Goal: Check status: Check status

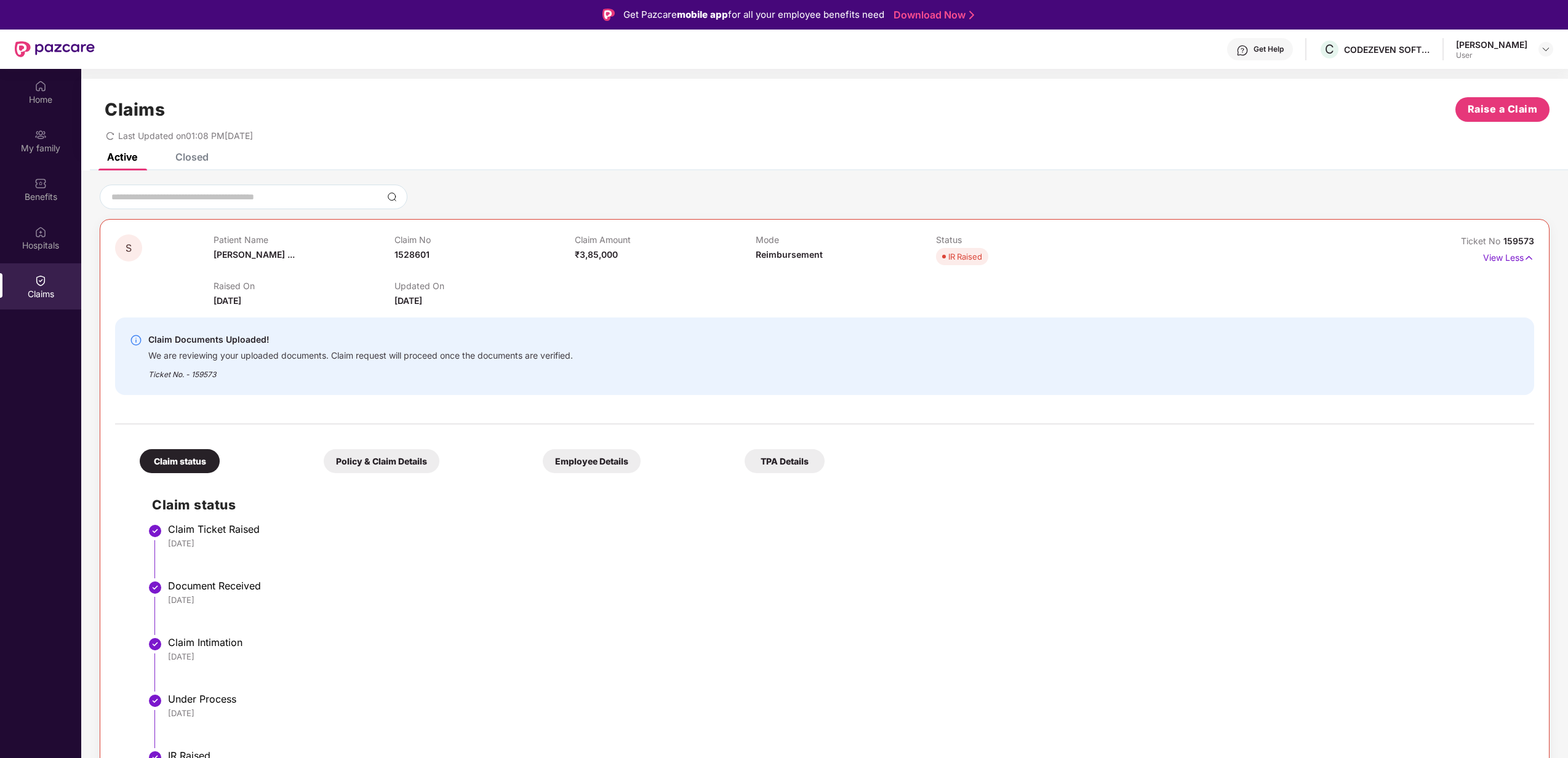
click at [1283, 51] on div "Get Help" at bounding box center [1268, 49] width 30 height 10
click at [962, 547] on div "[DATE]" at bounding box center [845, 543] width 1354 height 11
click at [48, 89] on div "Home" at bounding box center [40, 92] width 81 height 46
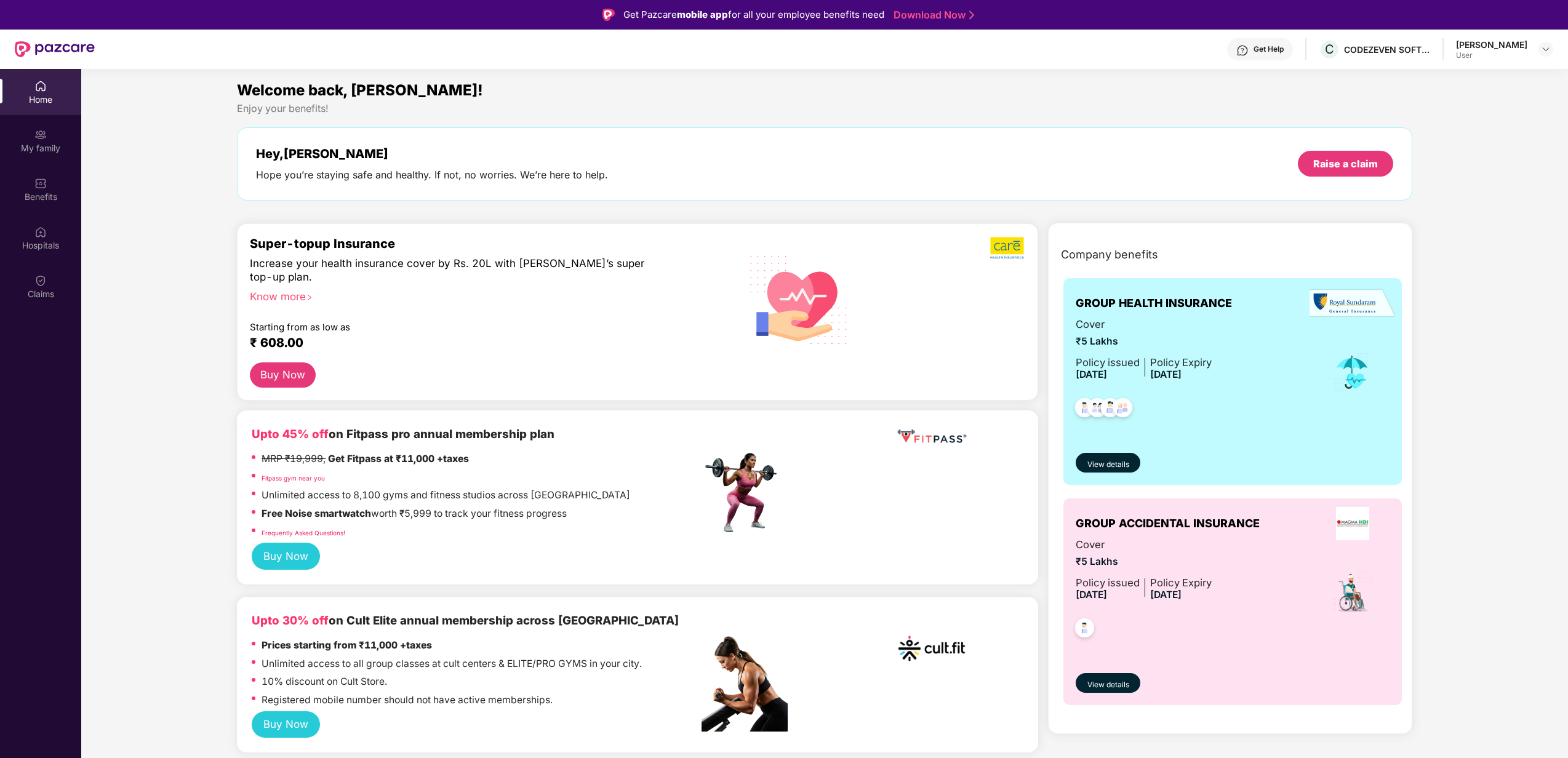
click at [1179, 378] on span "[DATE]" at bounding box center [1166, 374] width 32 height 12
click at [1106, 593] on span "[DATE]" at bounding box center [1091, 595] width 32 height 12
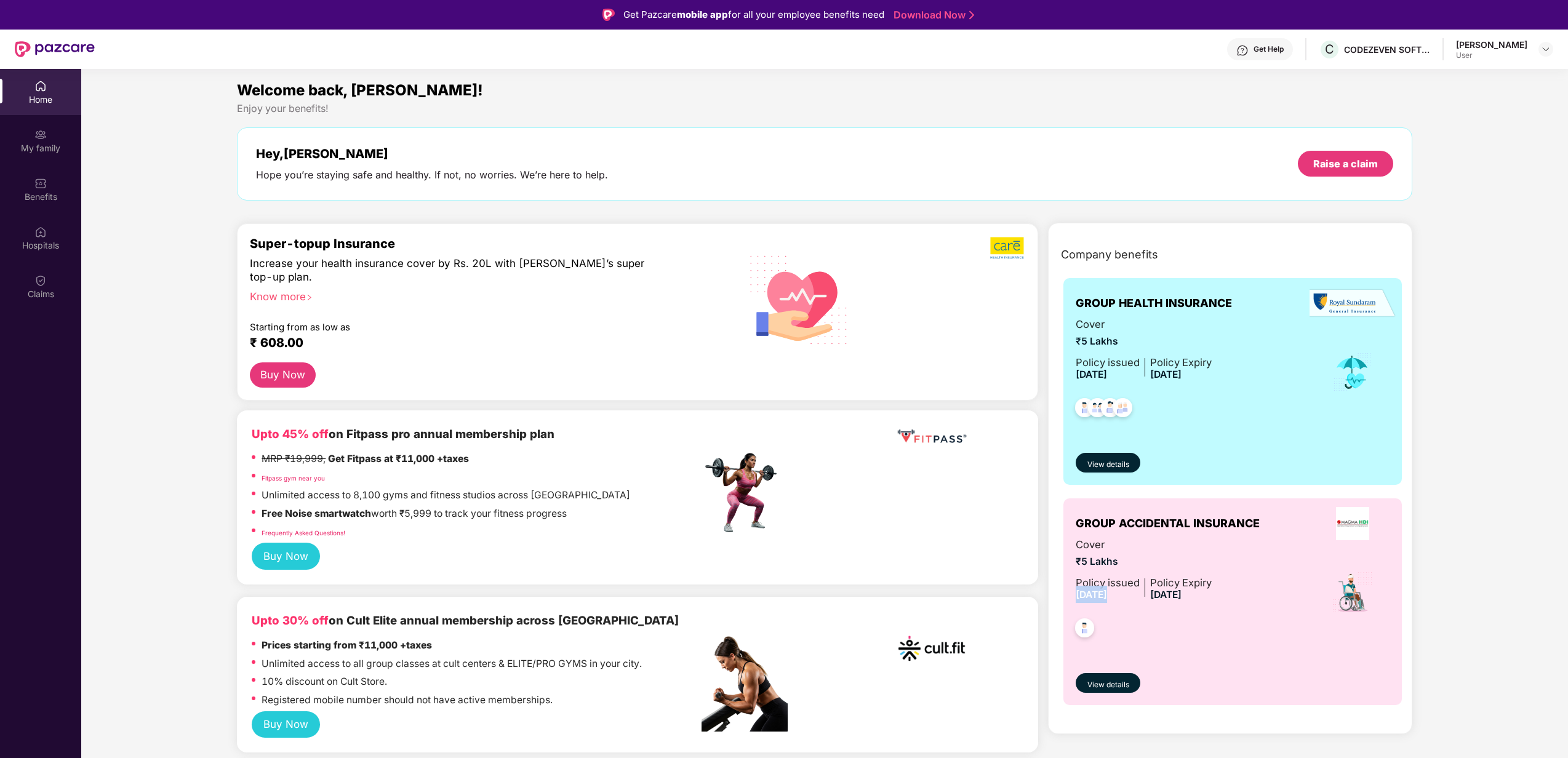
click at [1106, 593] on span "[DATE]" at bounding box center [1091, 595] width 32 height 12
drag, startPoint x: 1106, startPoint y: 593, endPoint x: 1088, endPoint y: 373, distance: 220.7
click at [1088, 373] on span "[DATE]" at bounding box center [1091, 374] width 32 height 12
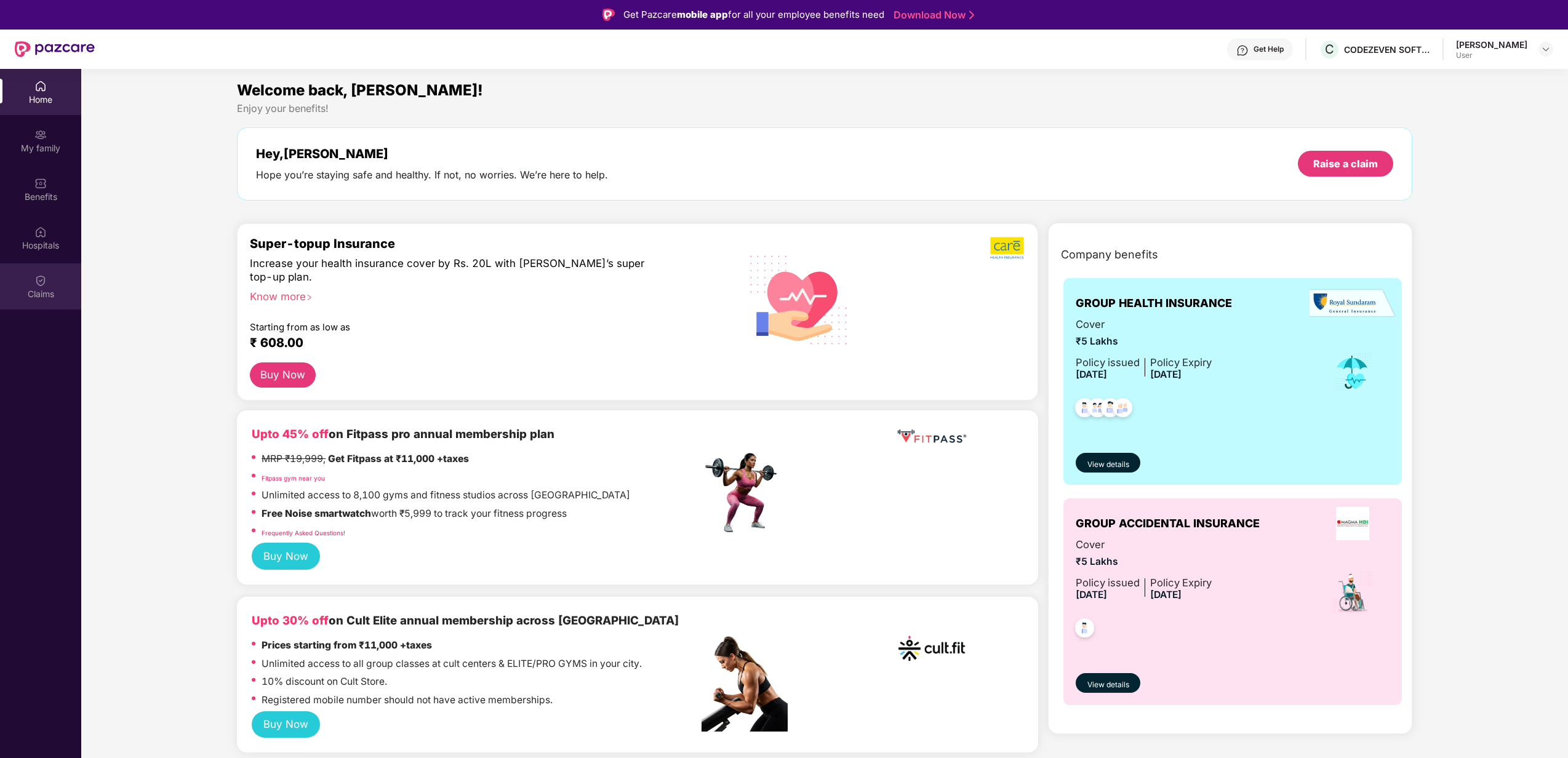
click at [56, 288] on div "Claims" at bounding box center [40, 294] width 81 height 12
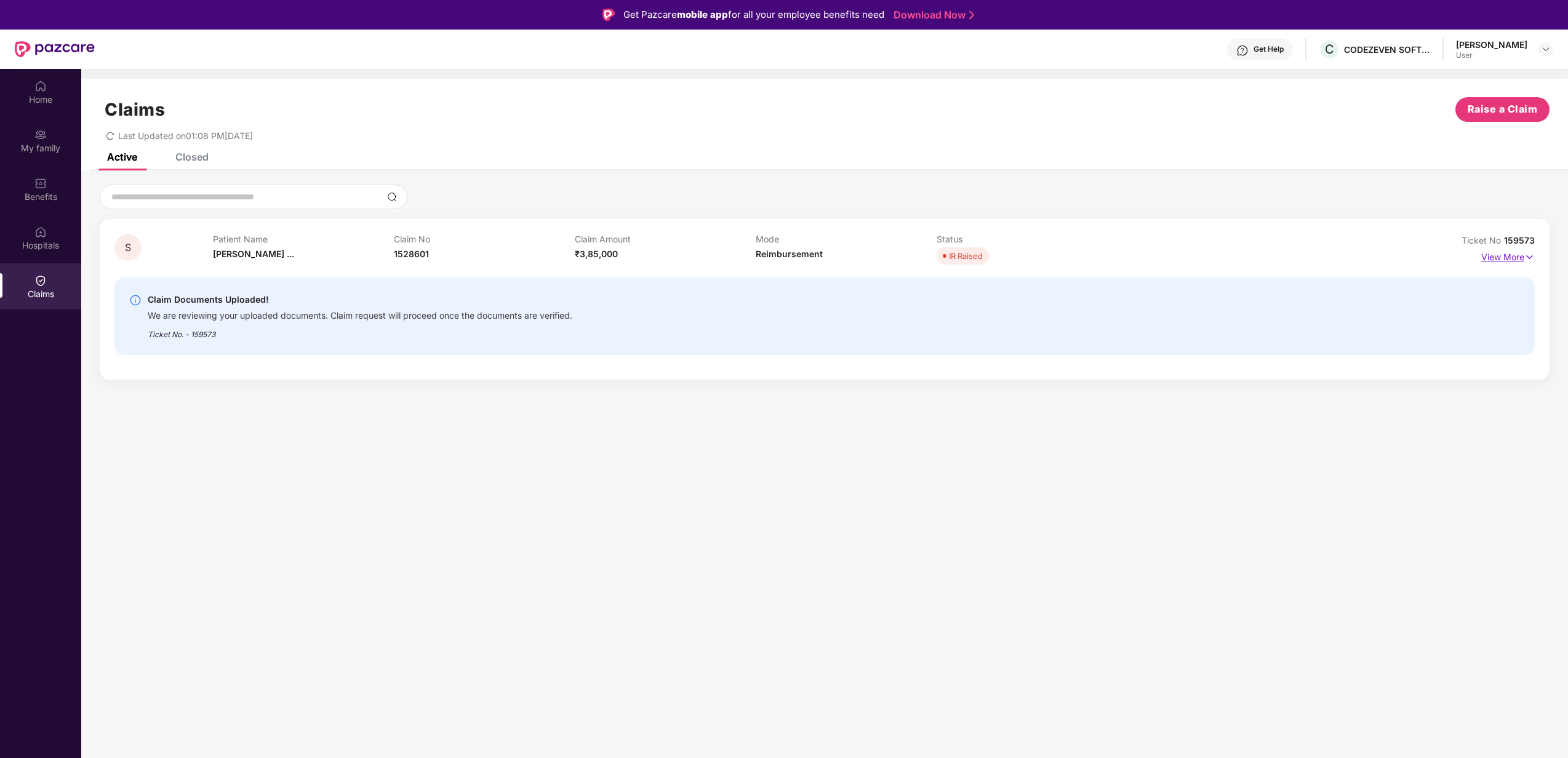
click at [1500, 254] on p "View More" at bounding box center [1507, 256] width 54 height 17
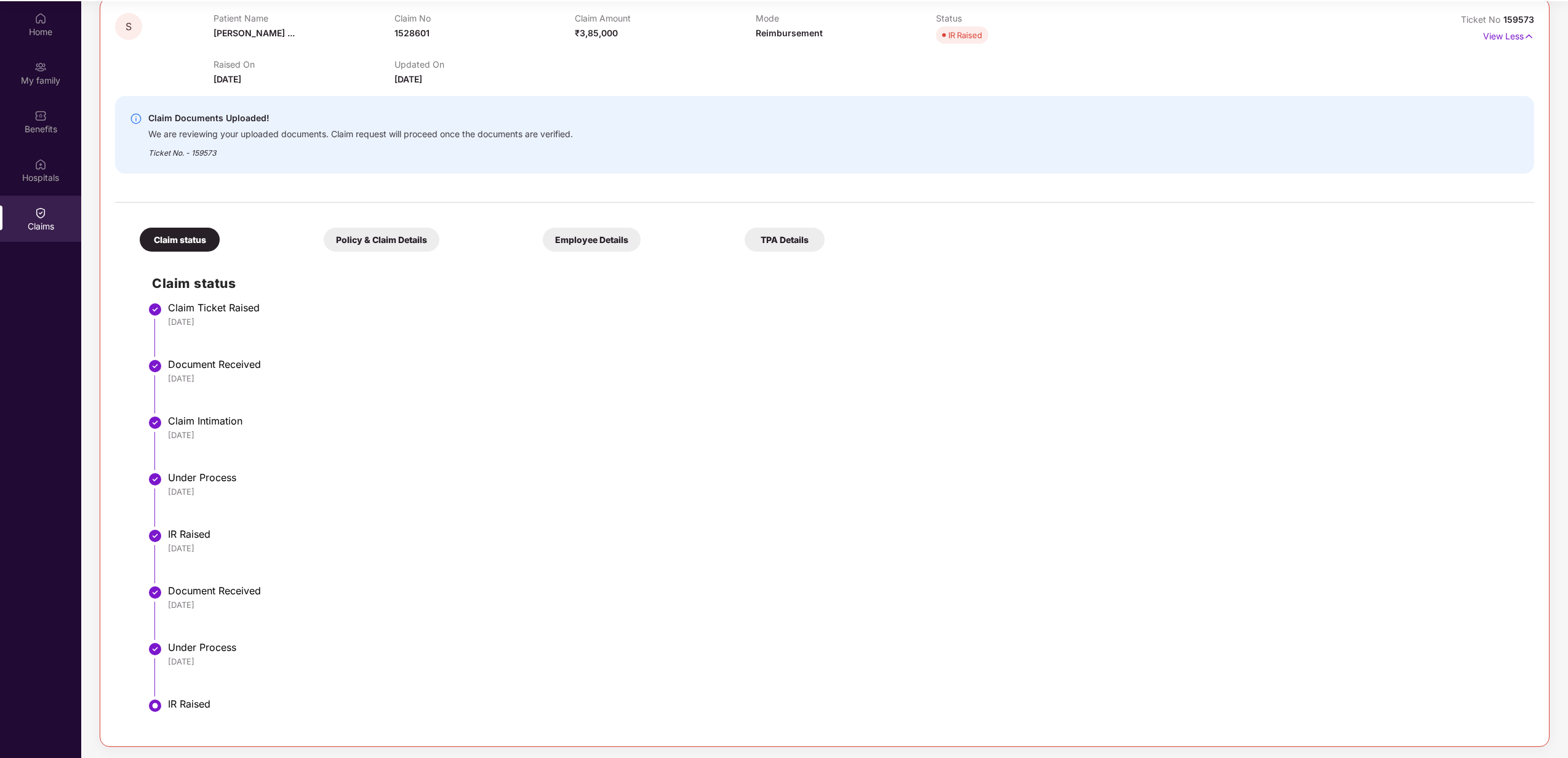
scroll to position [69, 0]
click at [54, 27] on div "Home" at bounding box center [40, 30] width 81 height 12
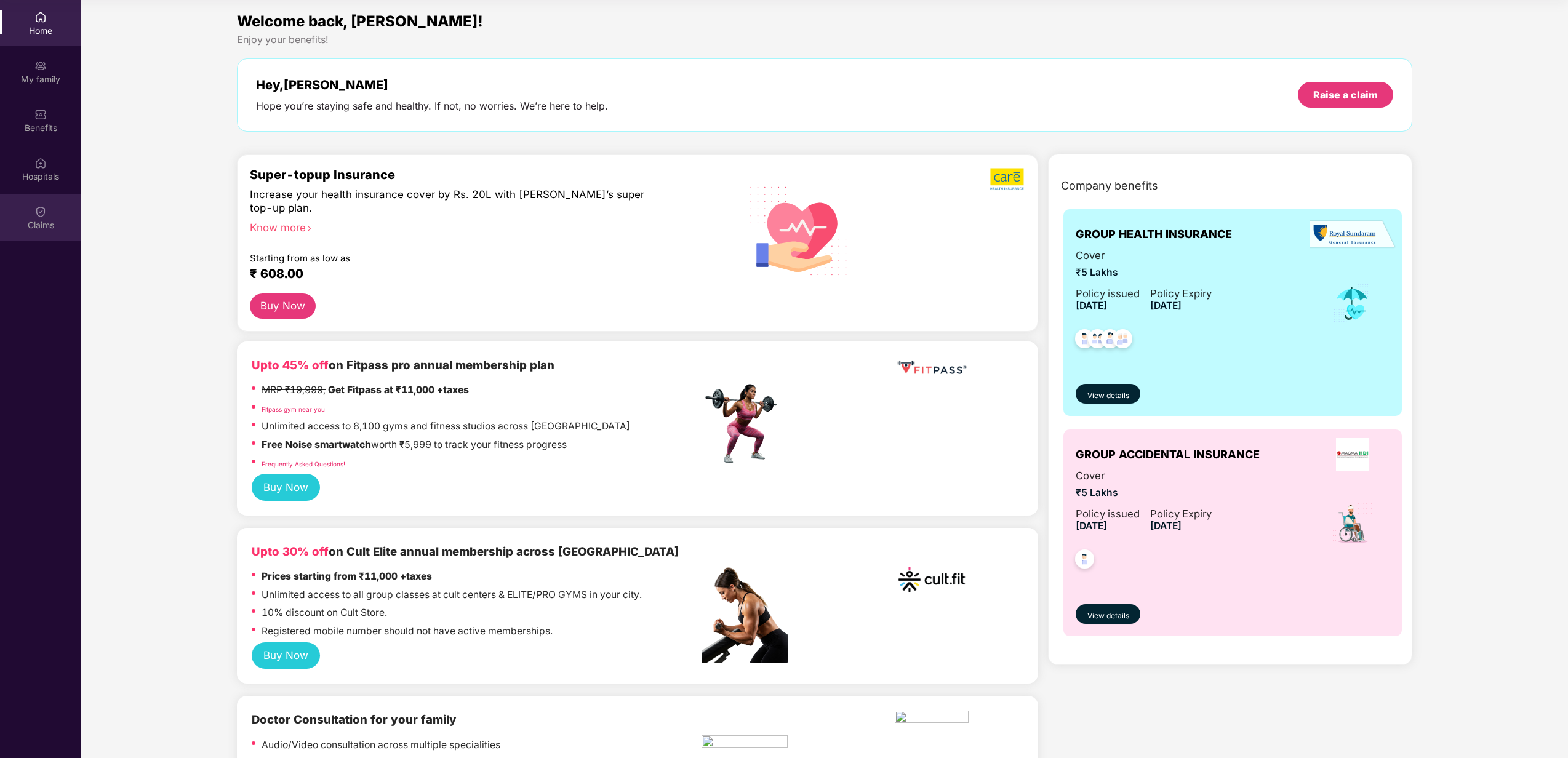
click at [46, 229] on div "Claims" at bounding box center [40, 225] width 81 height 12
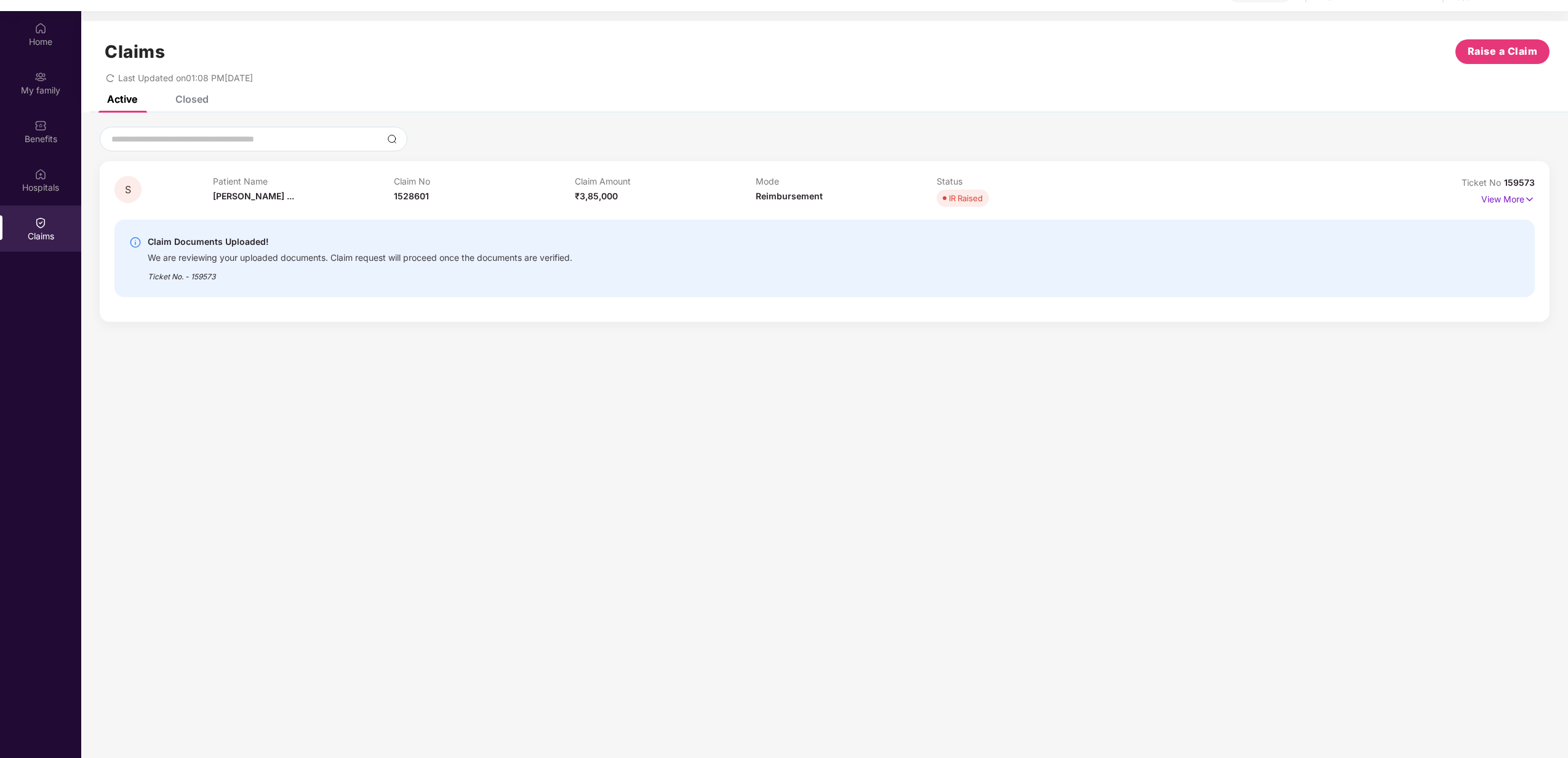
scroll to position [69, 0]
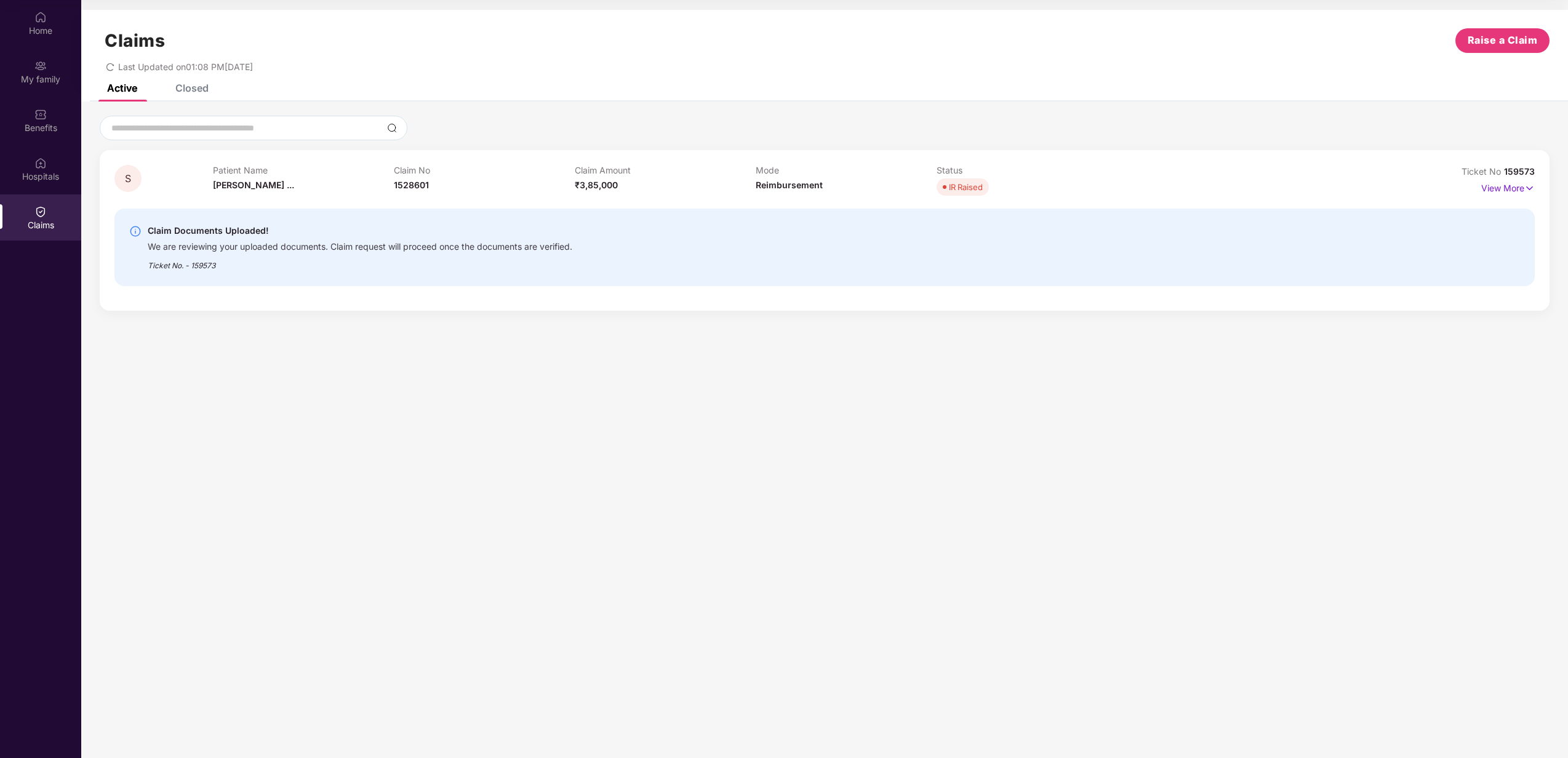
drag, startPoint x: 1567, startPoint y: 355, endPoint x: 1566, endPoint y: 273, distance: 82.0
click at [1566, 273] on section "Claims Raise a Claim Last Updated on 01:08 PM[DATE] Active Closed S Patient Nam…" at bounding box center [824, 379] width 1486 height 758
click at [63, 35] on div "Home" at bounding box center [40, 30] width 81 height 12
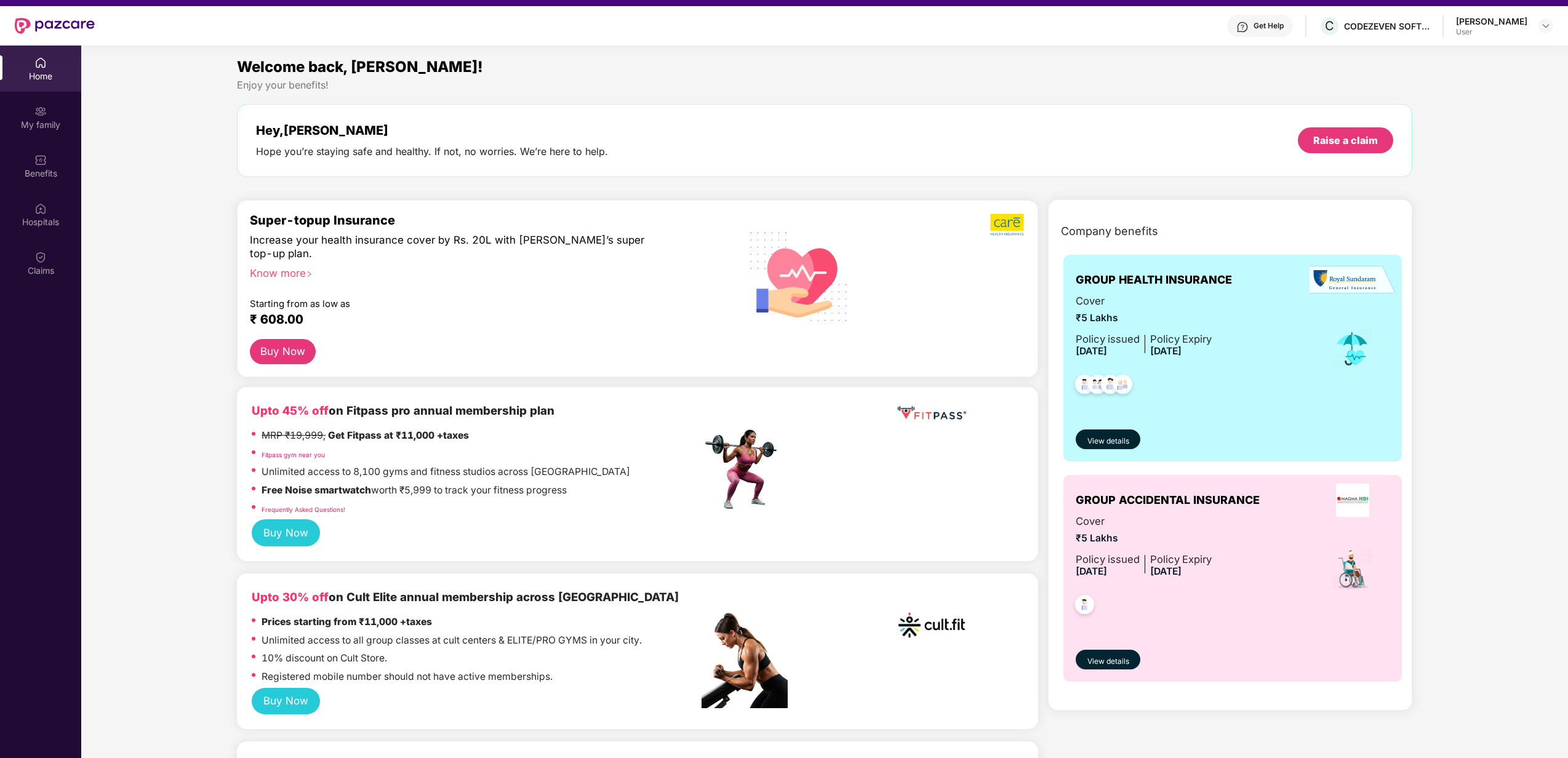
scroll to position [0, 0]
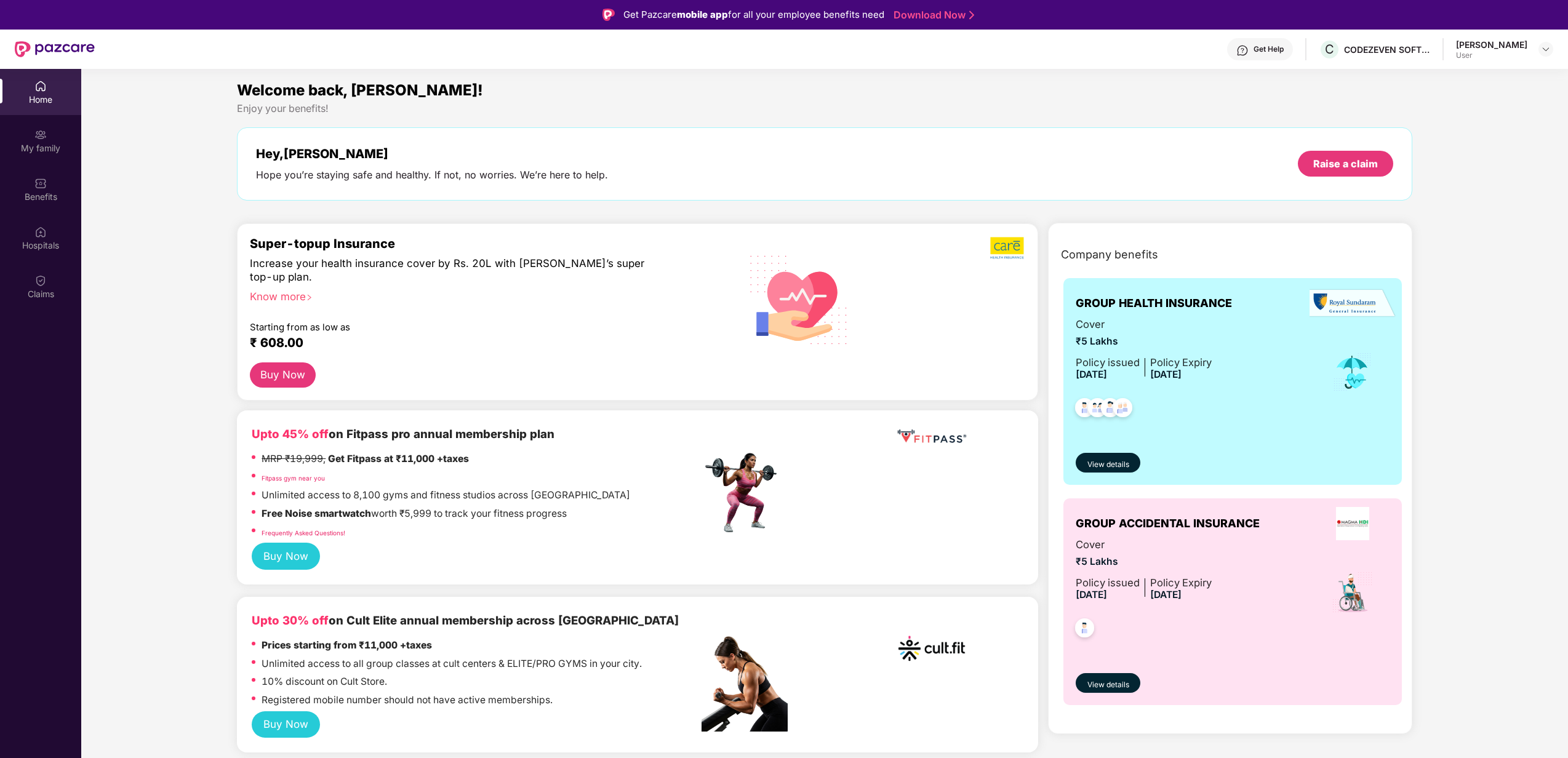
click at [1283, 51] on div "Get Help" at bounding box center [1268, 49] width 30 height 10
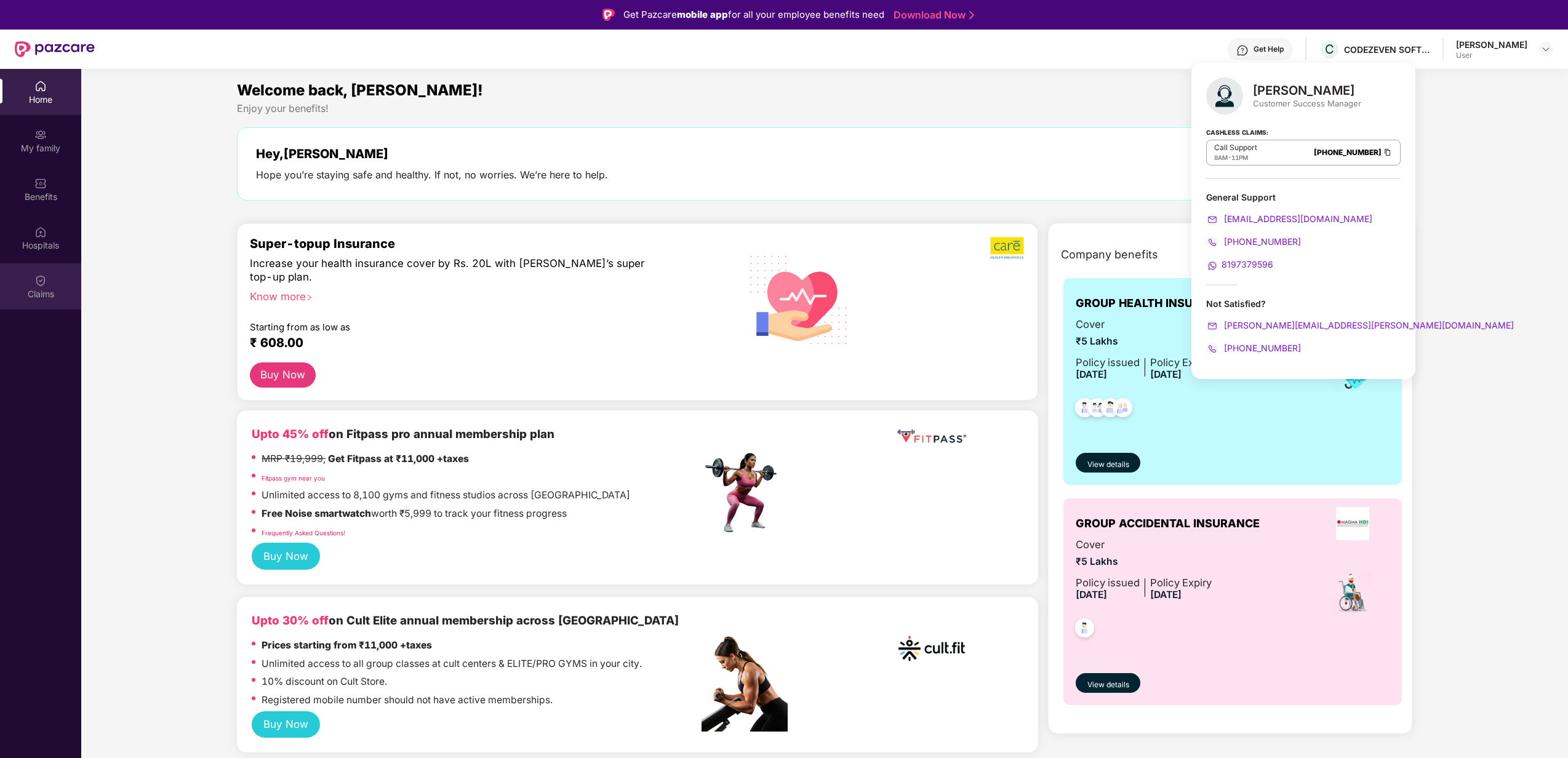
click at [46, 299] on div "Claims" at bounding box center [40, 294] width 81 height 12
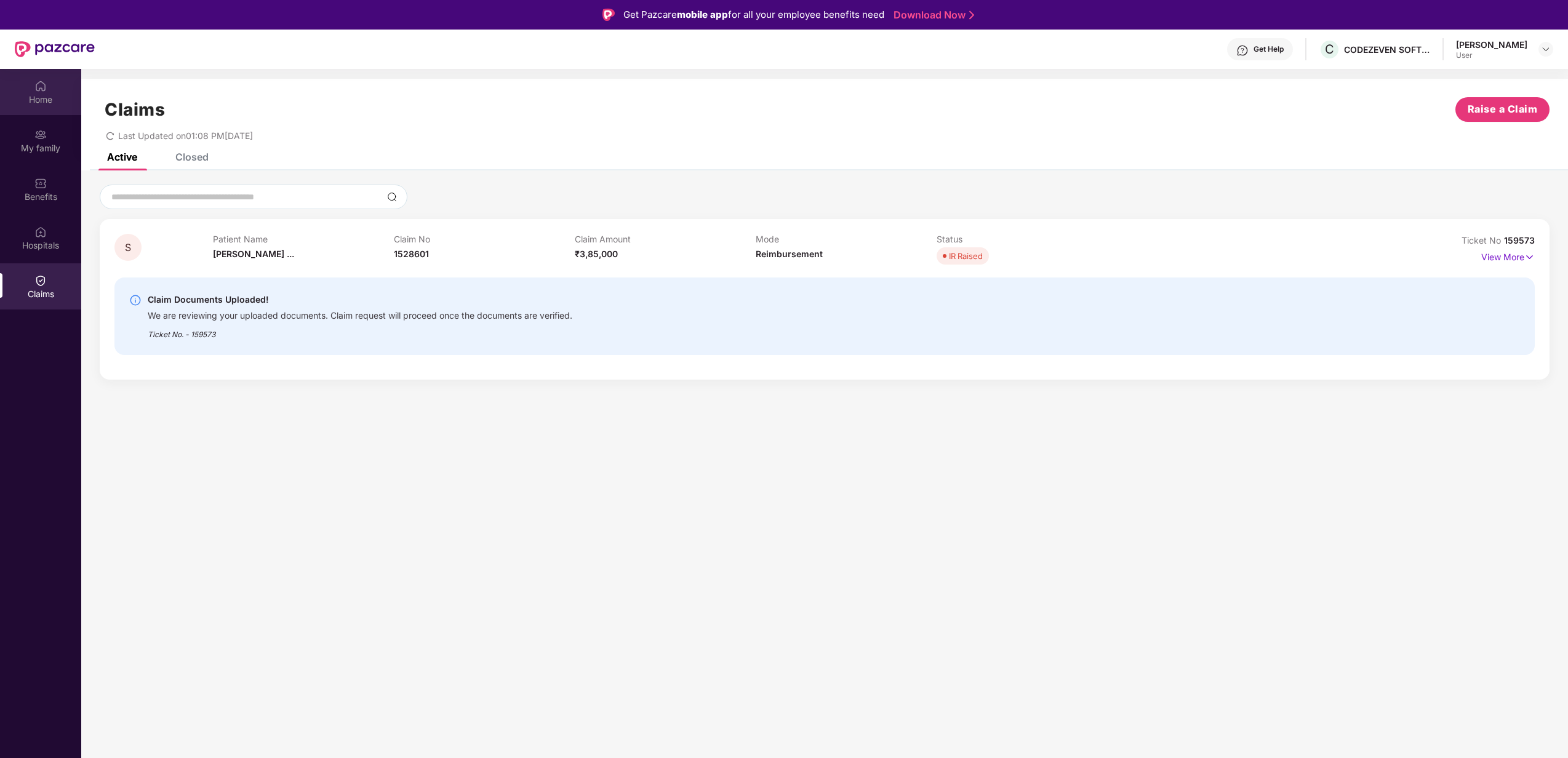
click at [50, 102] on div "Home" at bounding box center [40, 99] width 81 height 12
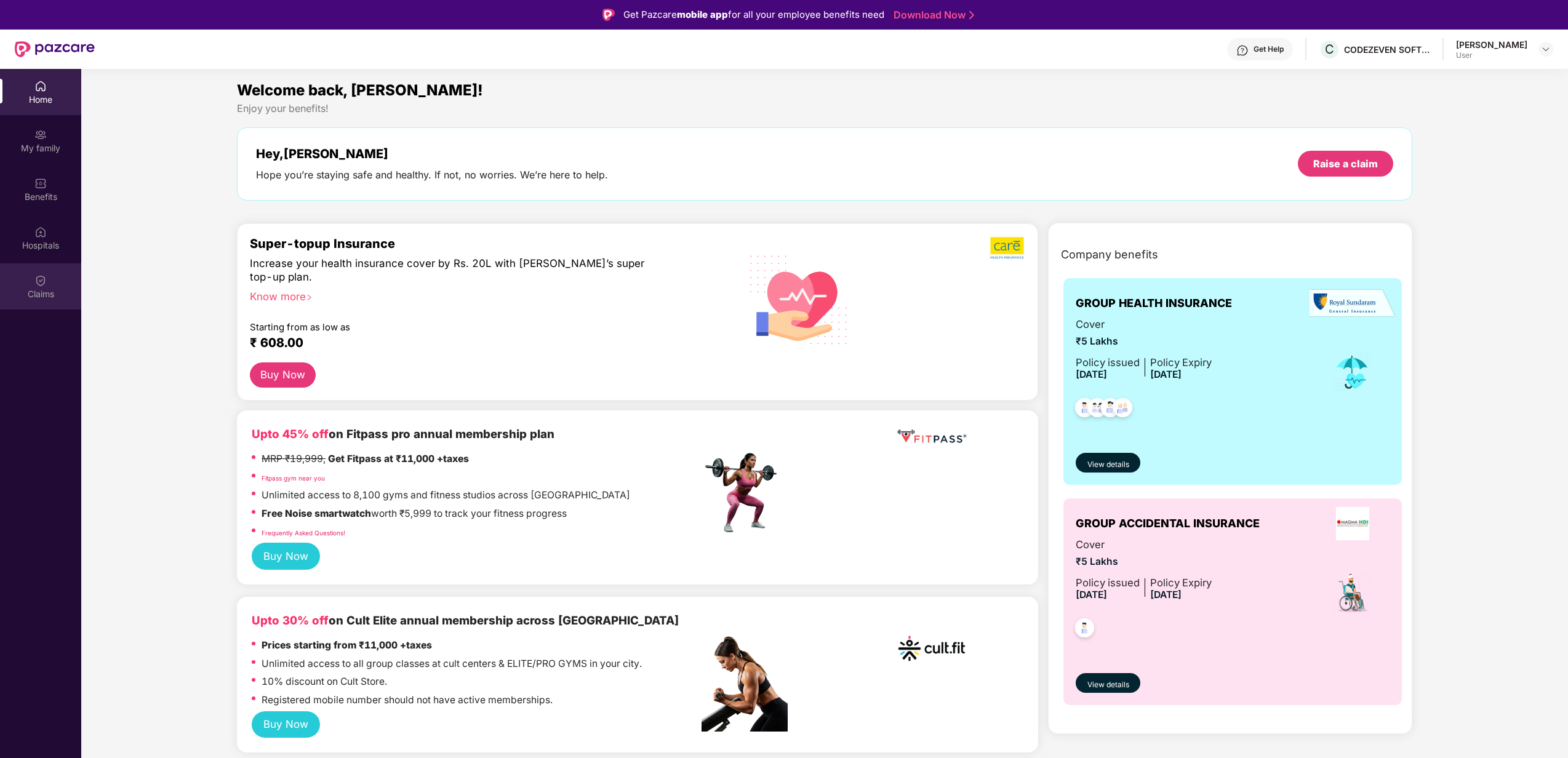
click at [45, 282] on img at bounding box center [40, 280] width 12 height 12
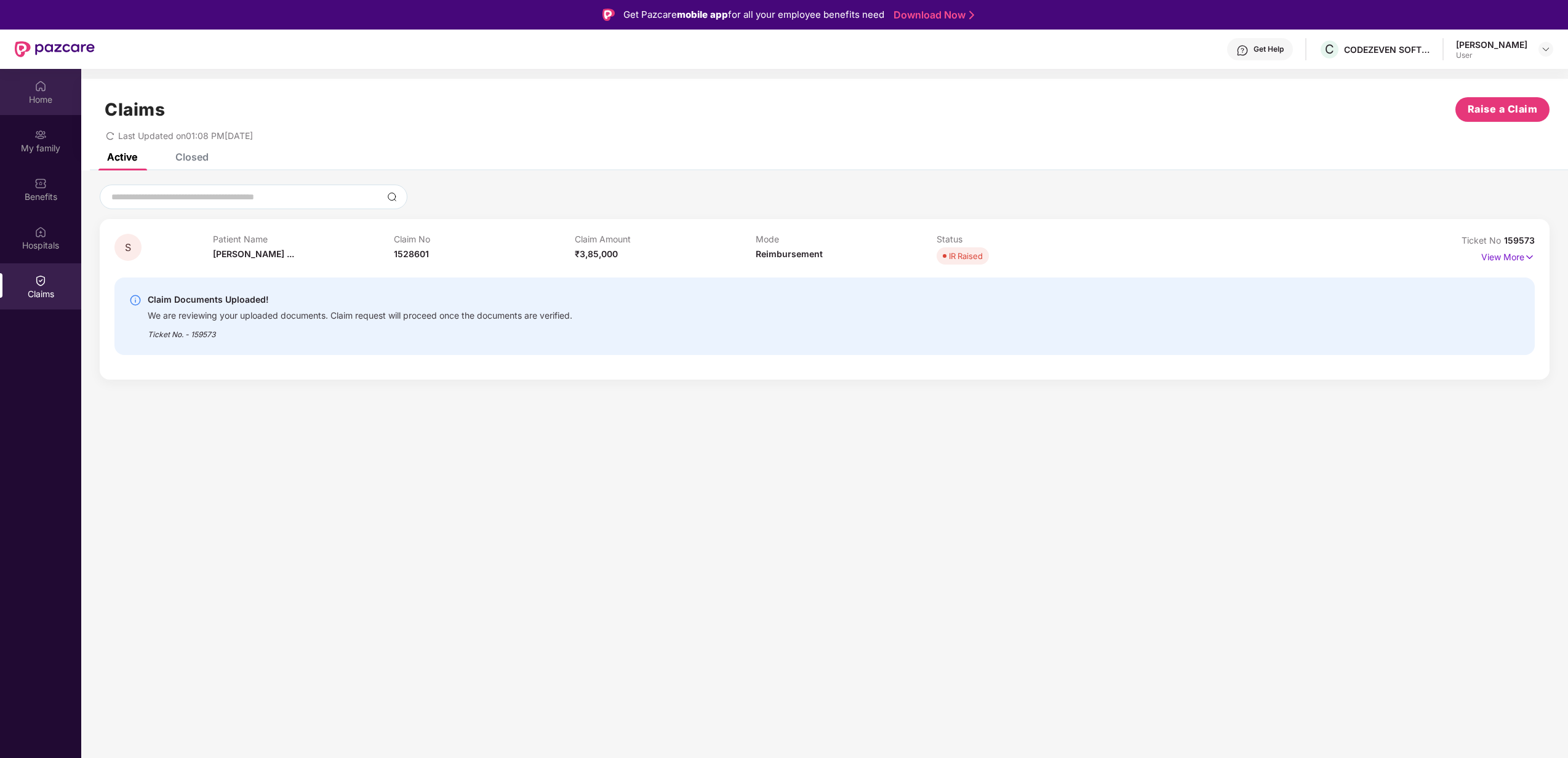
click at [46, 101] on div "Home" at bounding box center [40, 99] width 81 height 12
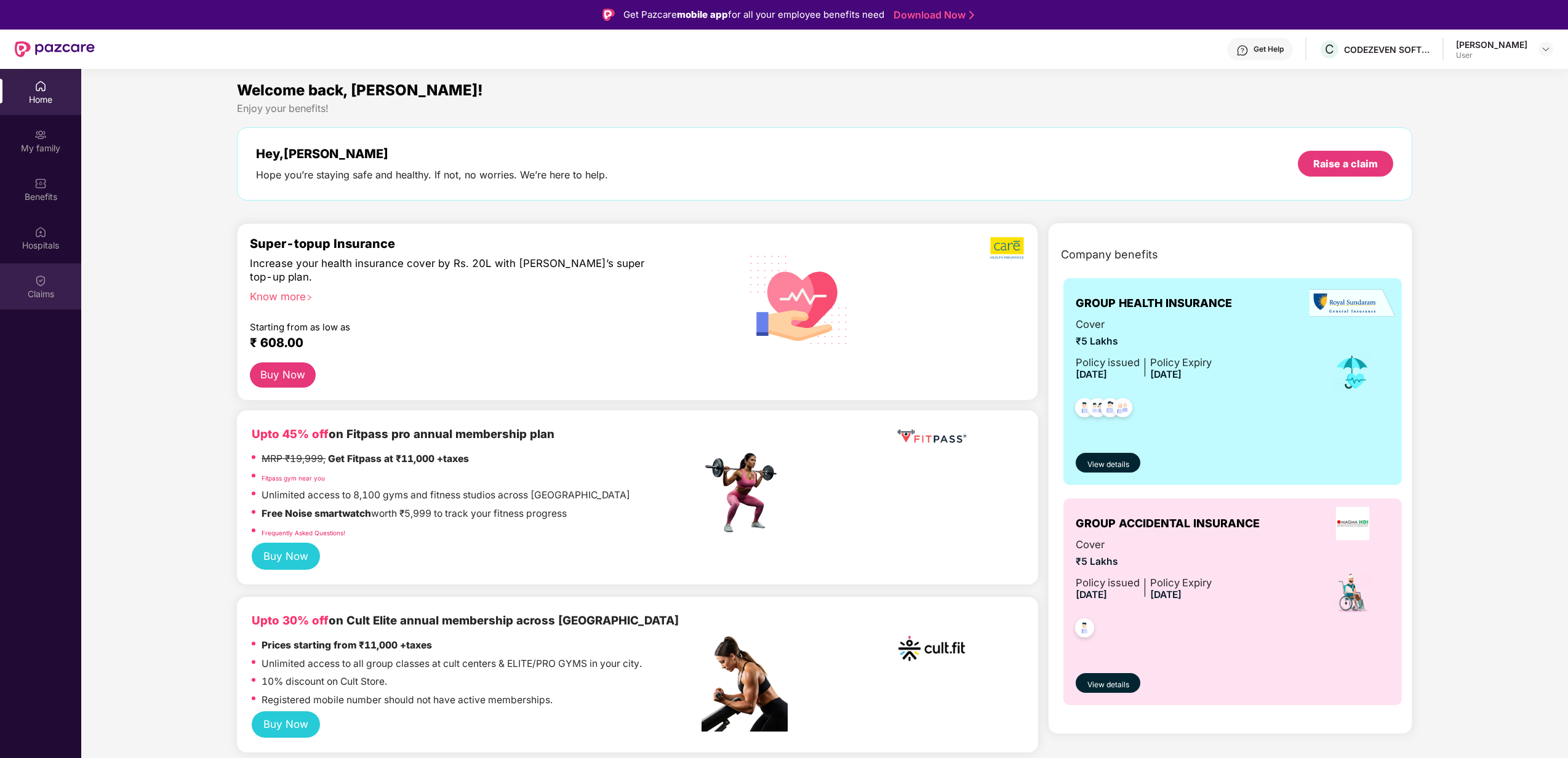
click at [32, 290] on div "Claims" at bounding box center [40, 294] width 81 height 12
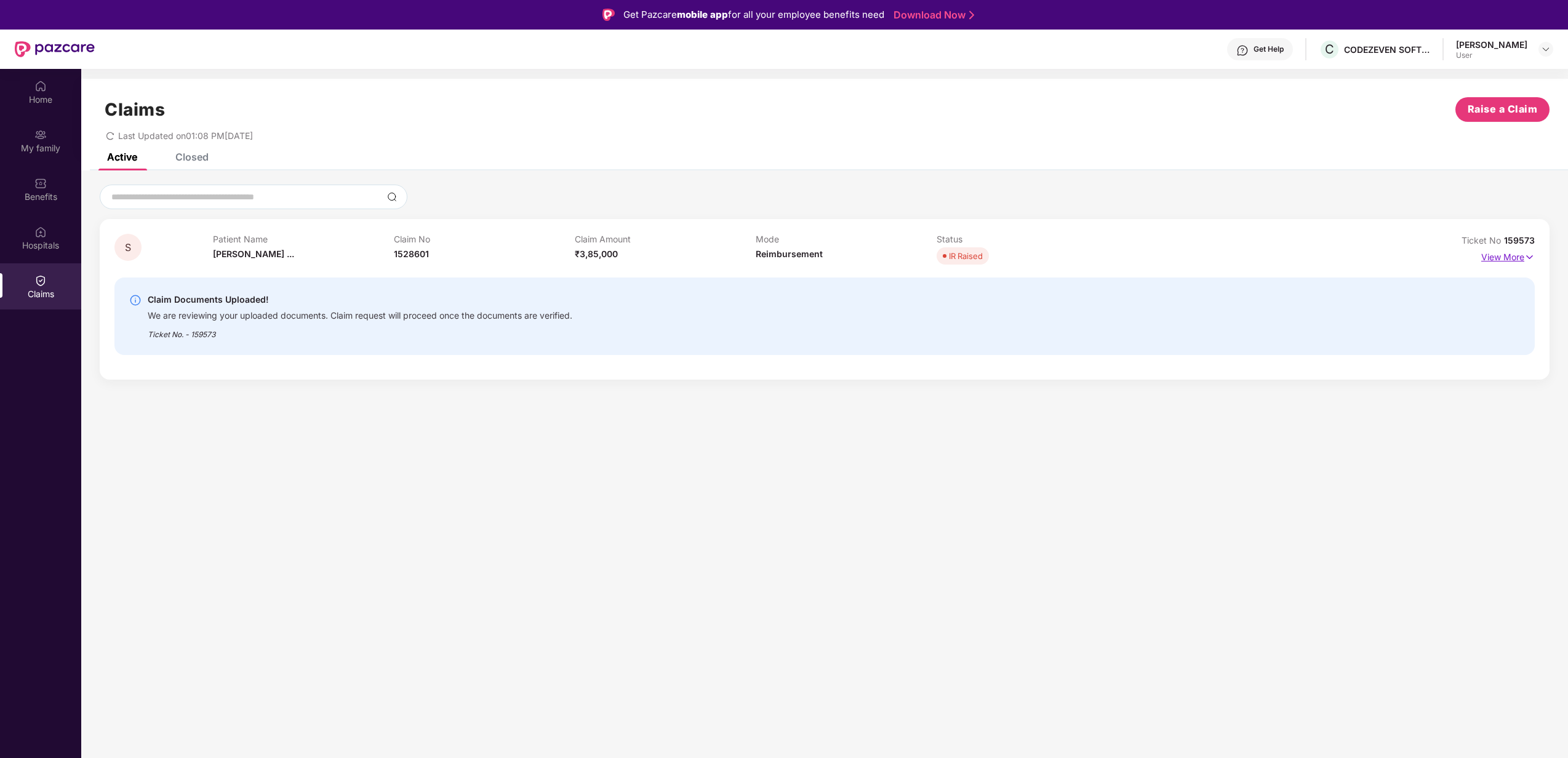
click at [1505, 261] on p "View More" at bounding box center [1507, 256] width 54 height 17
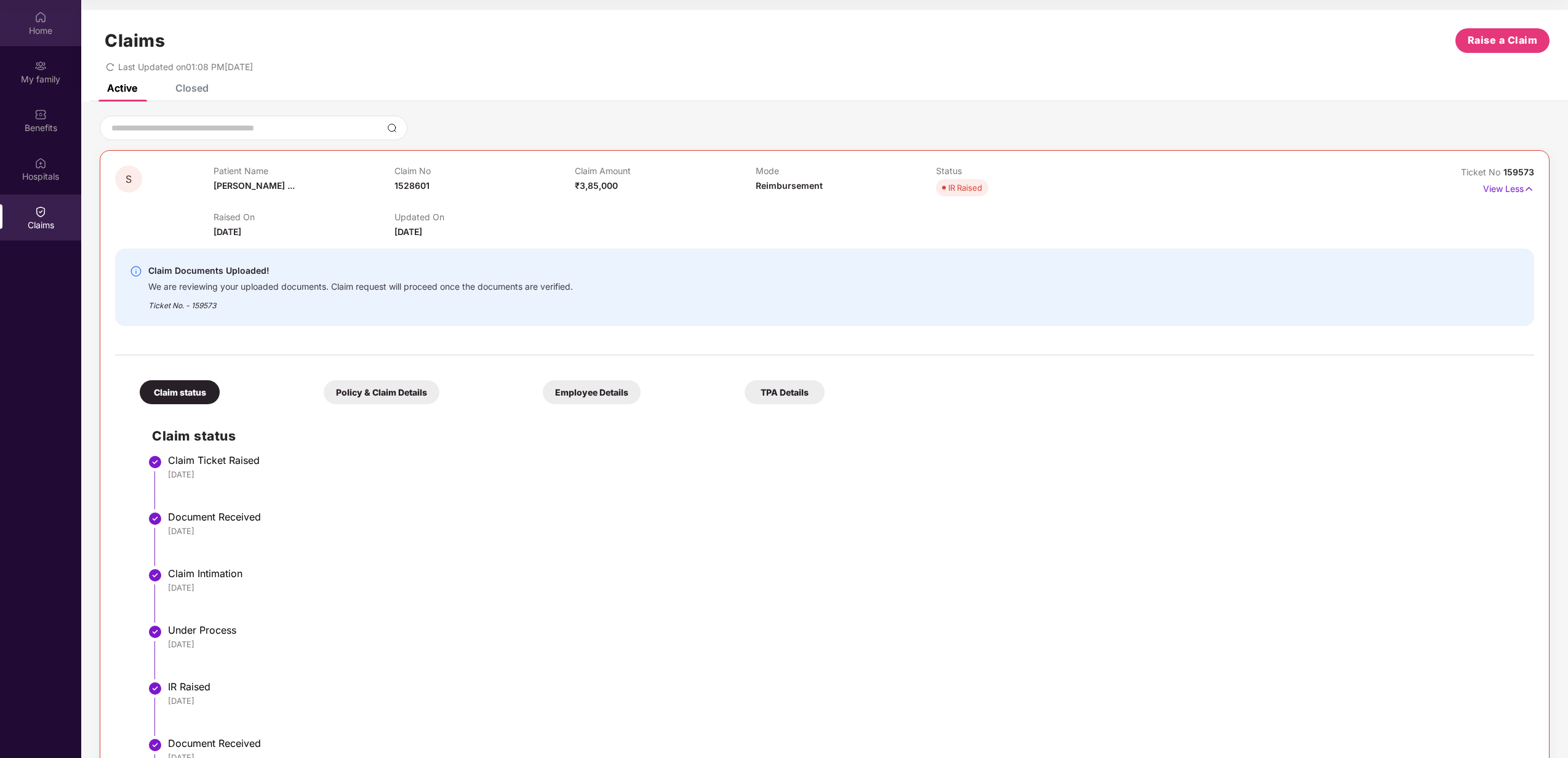
click at [25, 25] on div "Home" at bounding box center [40, 30] width 81 height 12
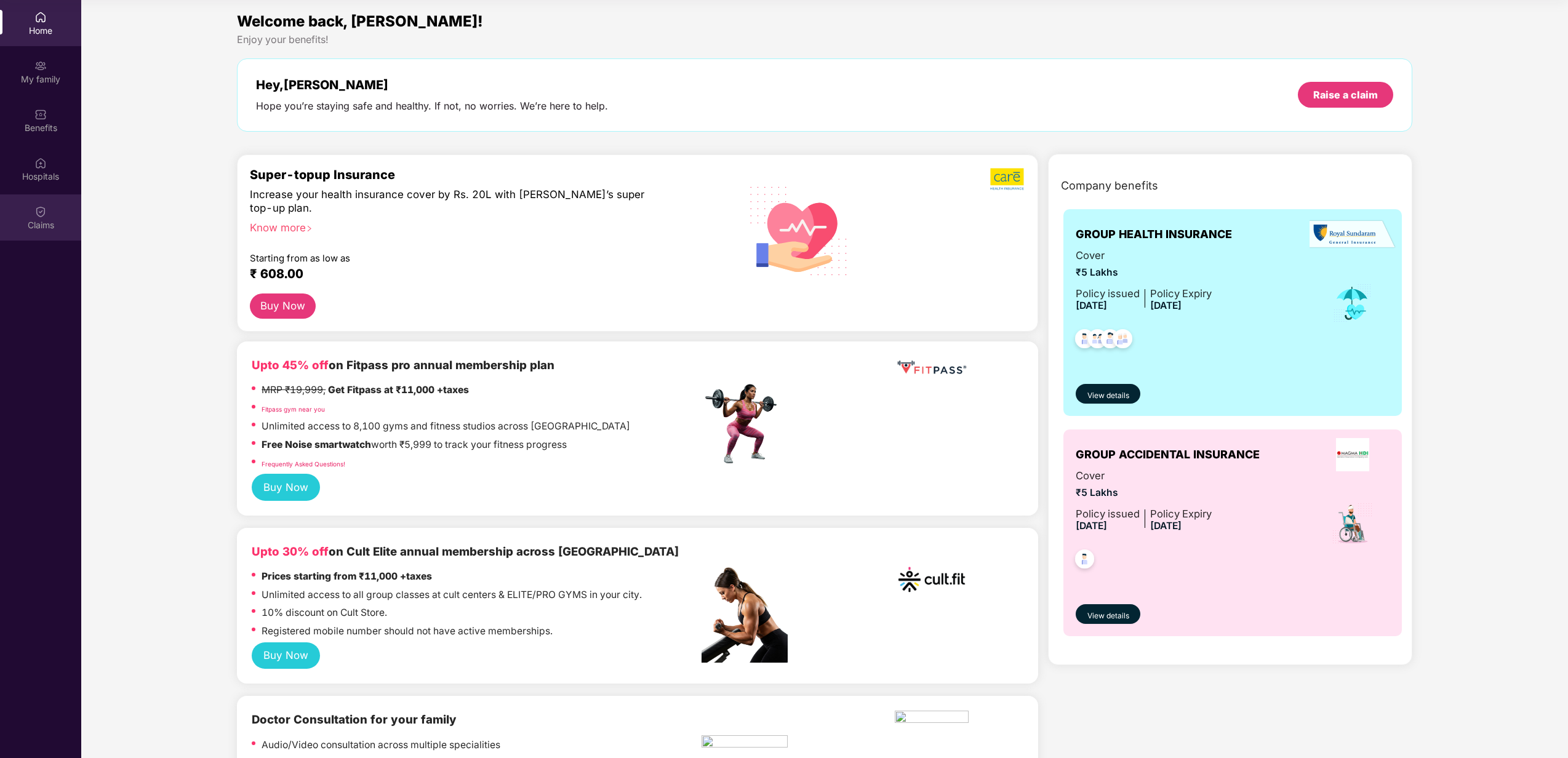
click at [39, 211] on img at bounding box center [40, 211] width 12 height 12
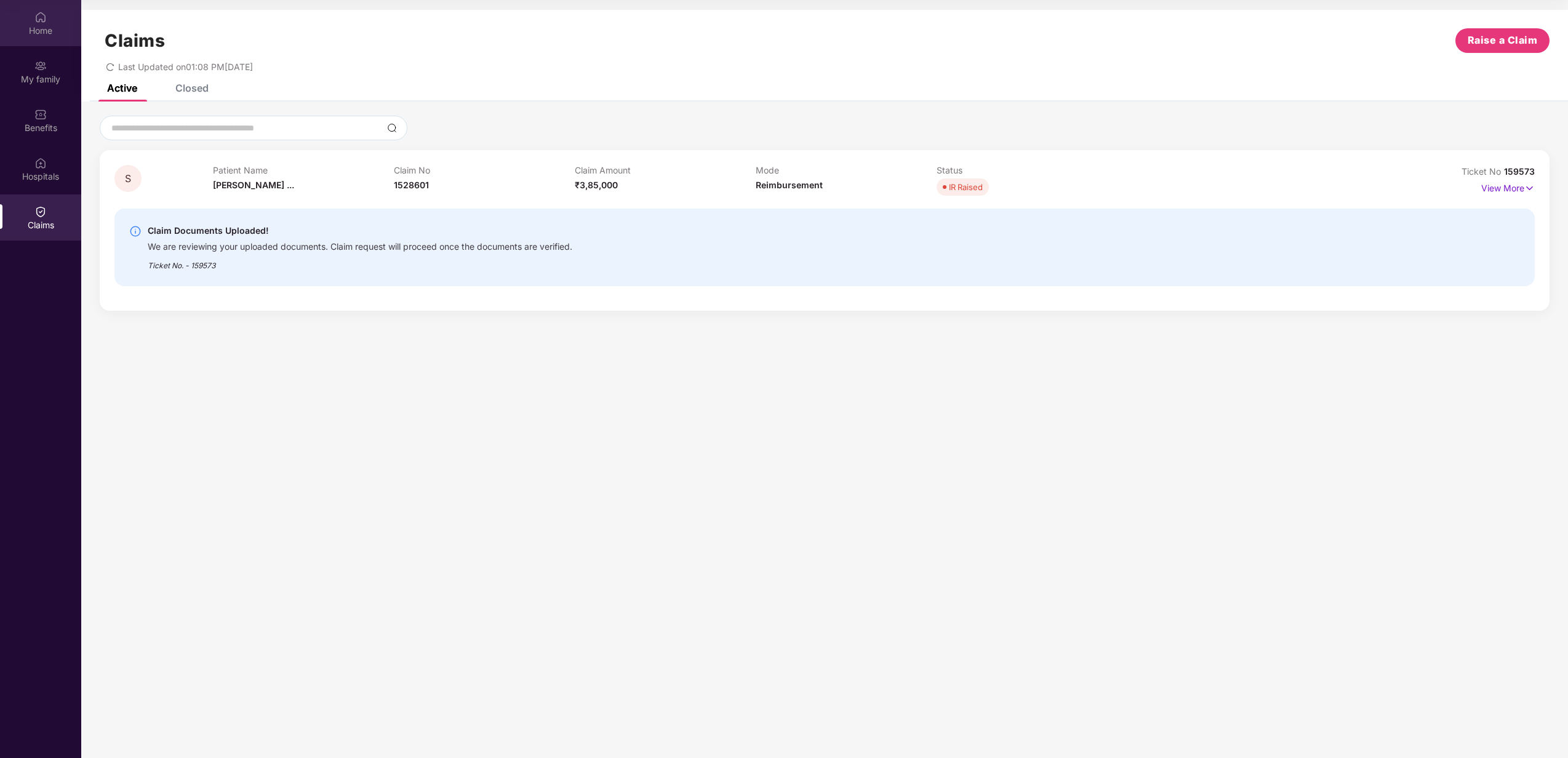
click at [51, 32] on div "Home" at bounding box center [40, 30] width 81 height 12
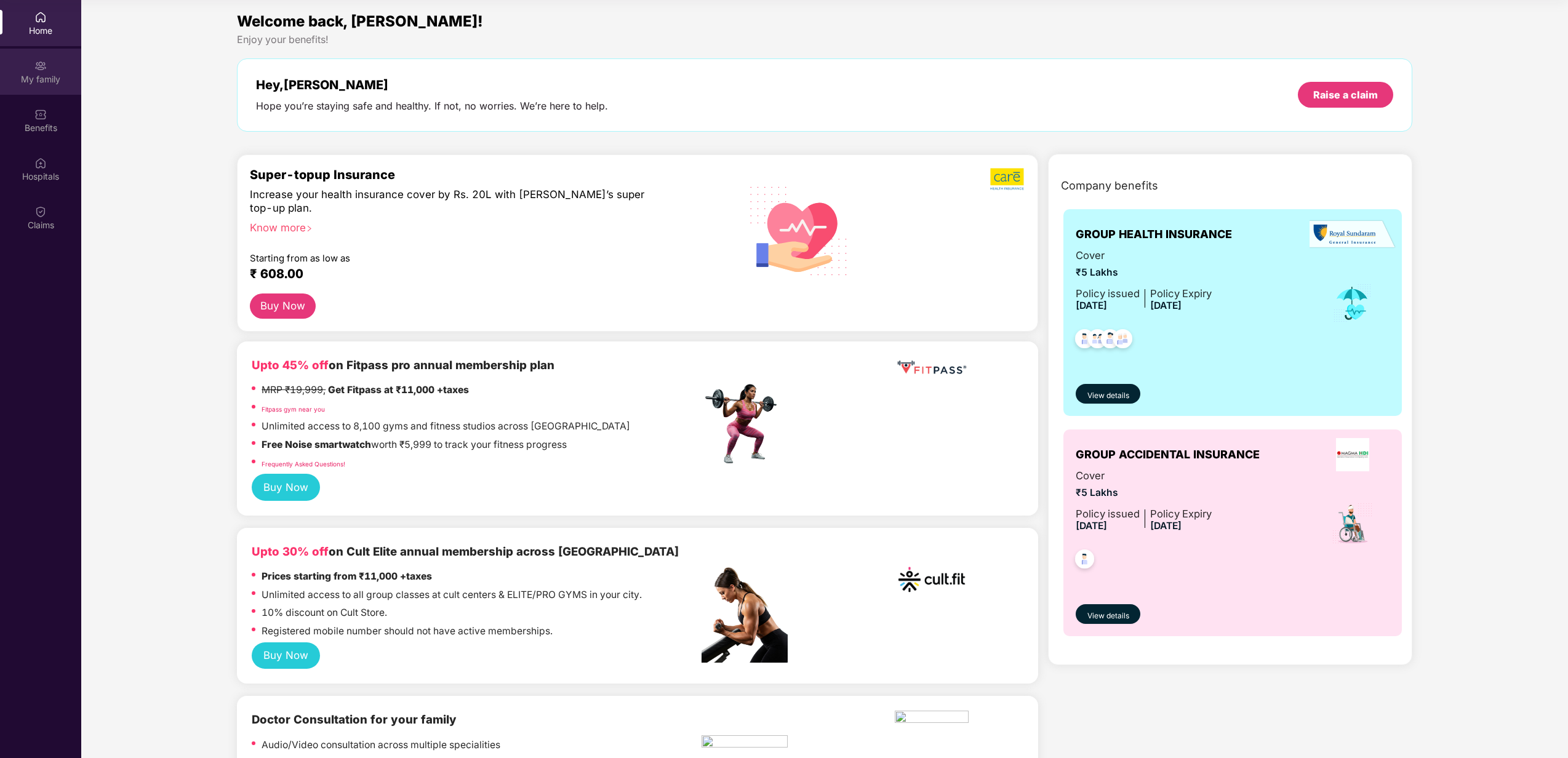
click at [51, 82] on div "My family" at bounding box center [40, 79] width 81 height 12
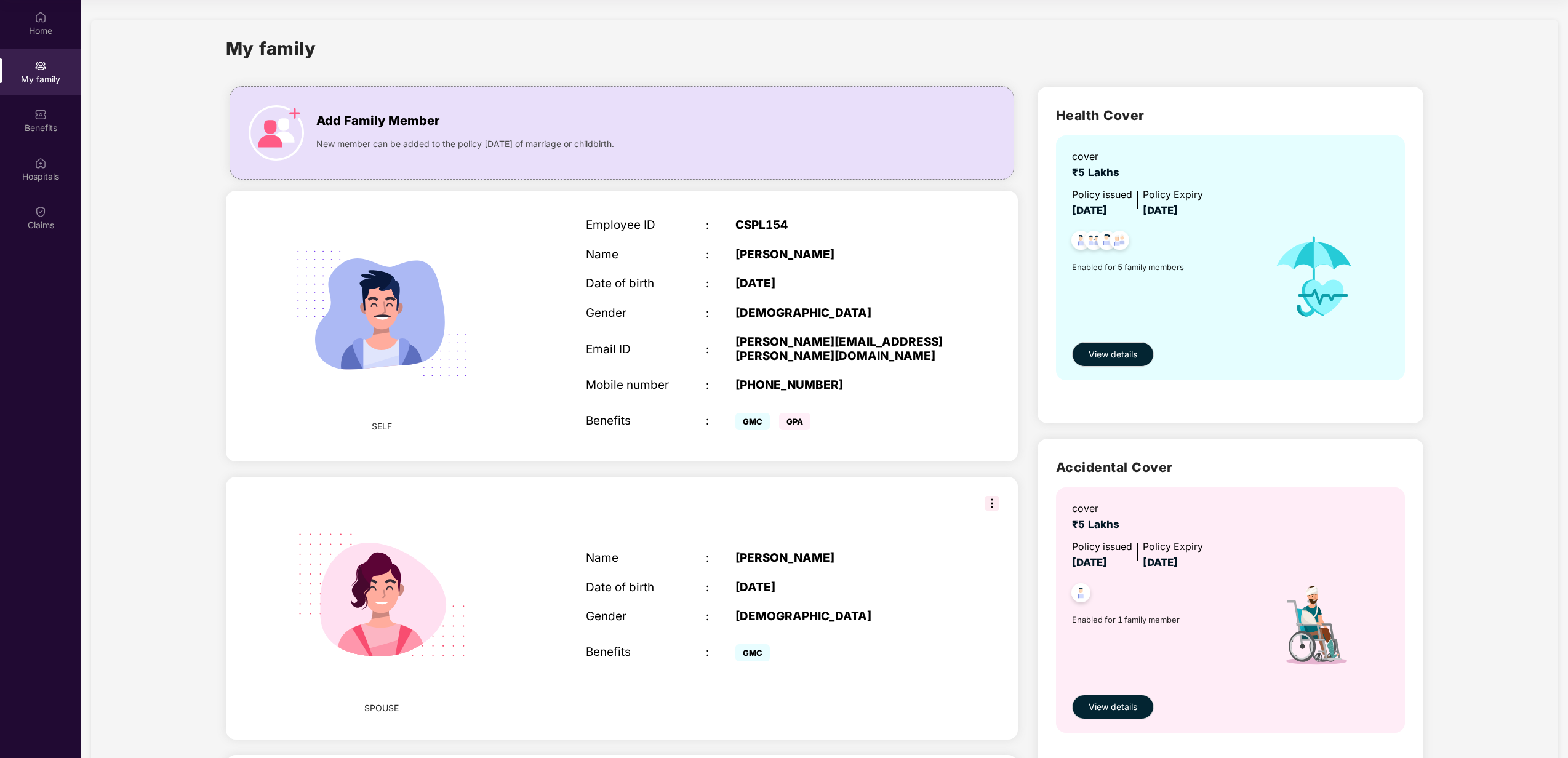
drag, startPoint x: 1069, startPoint y: 211, endPoint x: 1138, endPoint y: 209, distance: 69.0
click at [1138, 209] on div "cover ₹5 Lakhs Policy issued [DATE] Policy Expiry [DATE] Enabled for 5 family m…" at bounding box center [1231, 258] width 349 height 245
drag, startPoint x: 1138, startPoint y: 209, endPoint x: 1089, endPoint y: 206, distance: 49.1
click at [1088, 206] on span "[DATE]" at bounding box center [1090, 210] width 35 height 12
click at [1089, 206] on span "[DATE]" at bounding box center [1090, 210] width 35 height 12
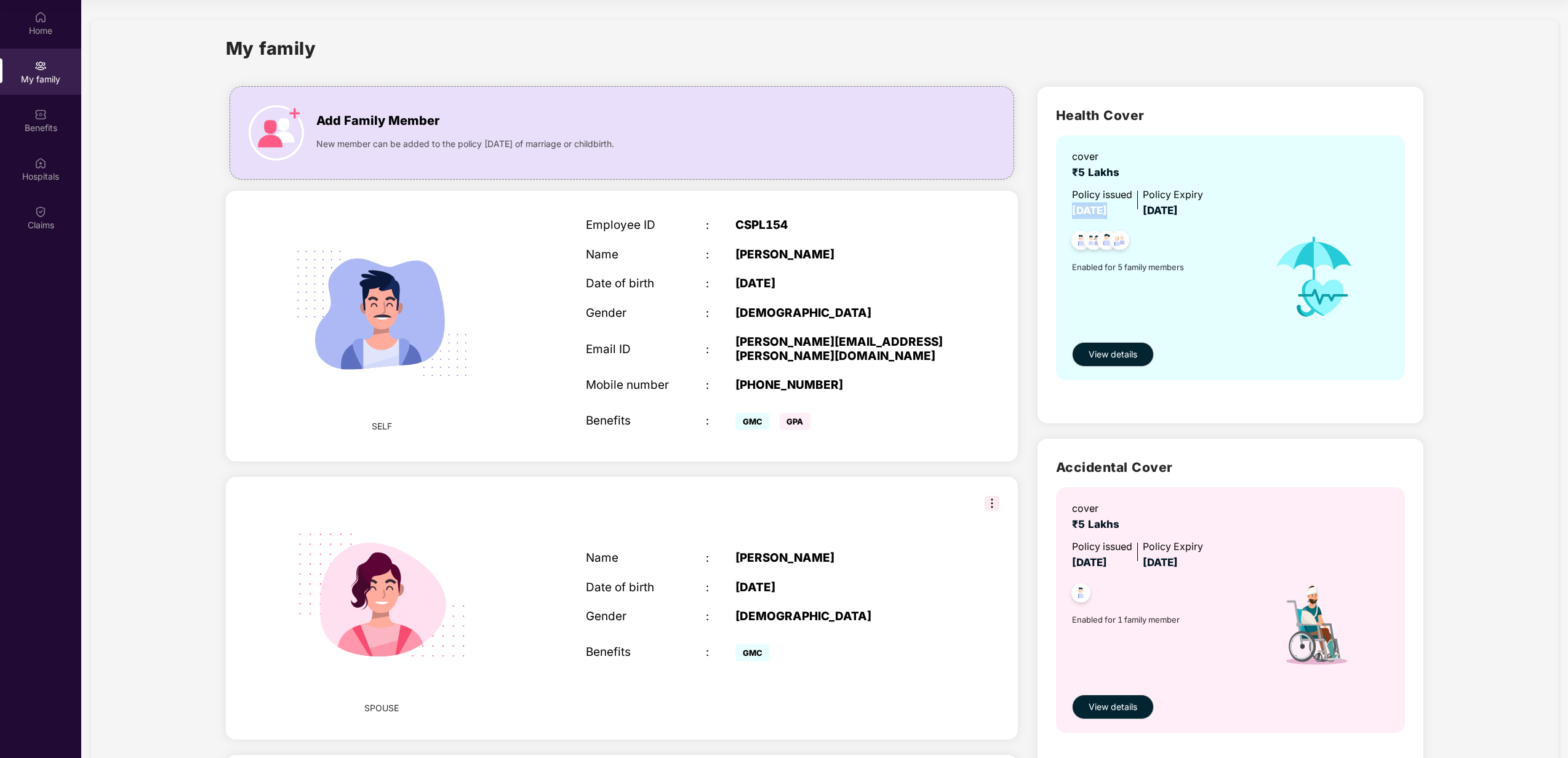
drag, startPoint x: 1089, startPoint y: 206, endPoint x: 1148, endPoint y: 209, distance: 59.1
click at [1148, 209] on div "Policy issued [DATE] Policy Expiry [DATE]" at bounding box center [1232, 203] width 320 height 32
drag, startPoint x: 1148, startPoint y: 209, endPoint x: 1283, endPoint y: 212, distance: 135.0
click at [1283, 212] on div "Policy issued [DATE] Policy Expiry [DATE]" at bounding box center [1232, 203] width 320 height 32
drag, startPoint x: 1076, startPoint y: 559, endPoint x: 1181, endPoint y: 557, distance: 105.0
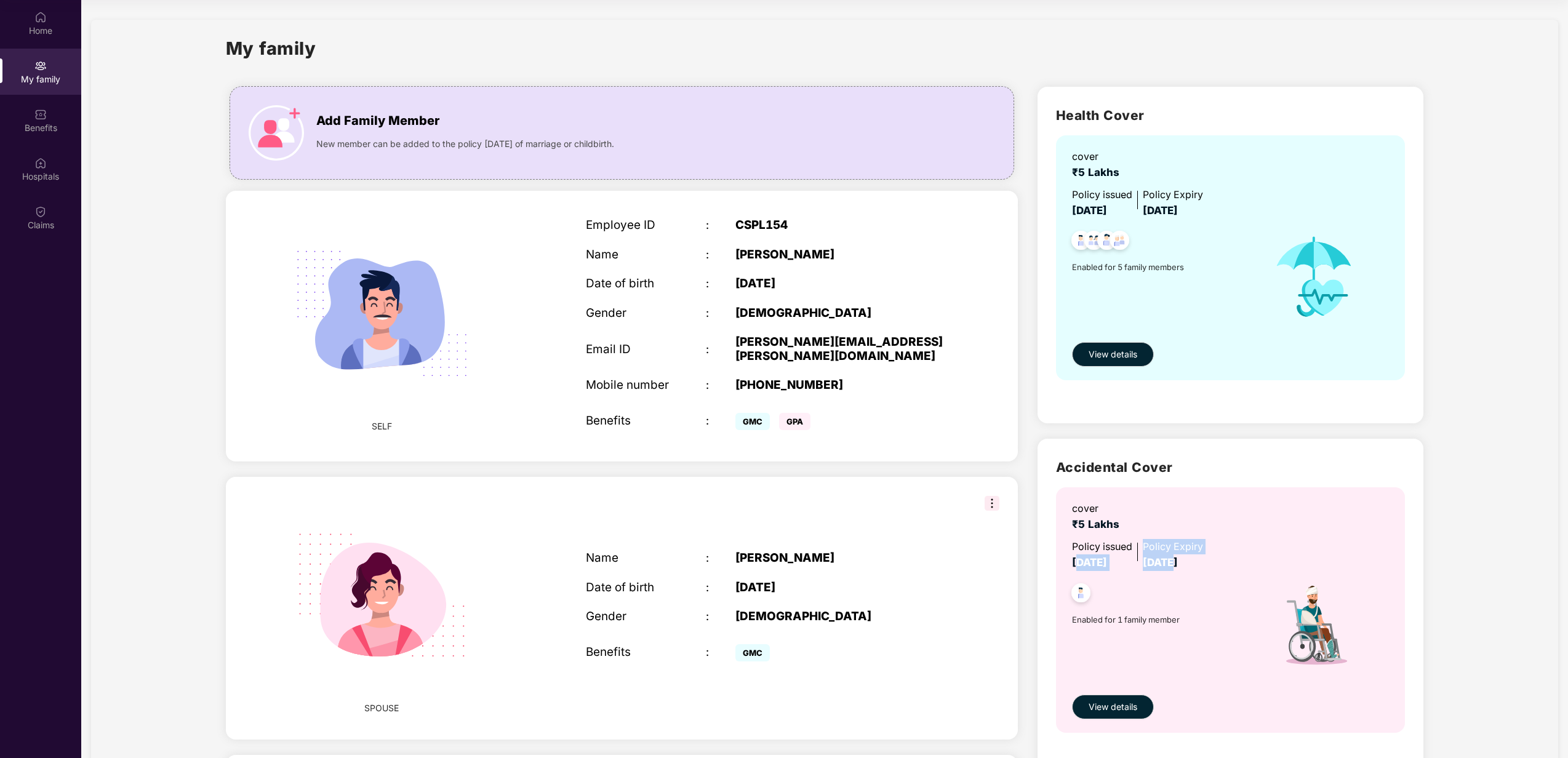
click at [1181, 557] on div "Policy issued [DATE] Policy Expiry [DATE]" at bounding box center [1232, 554] width 320 height 32
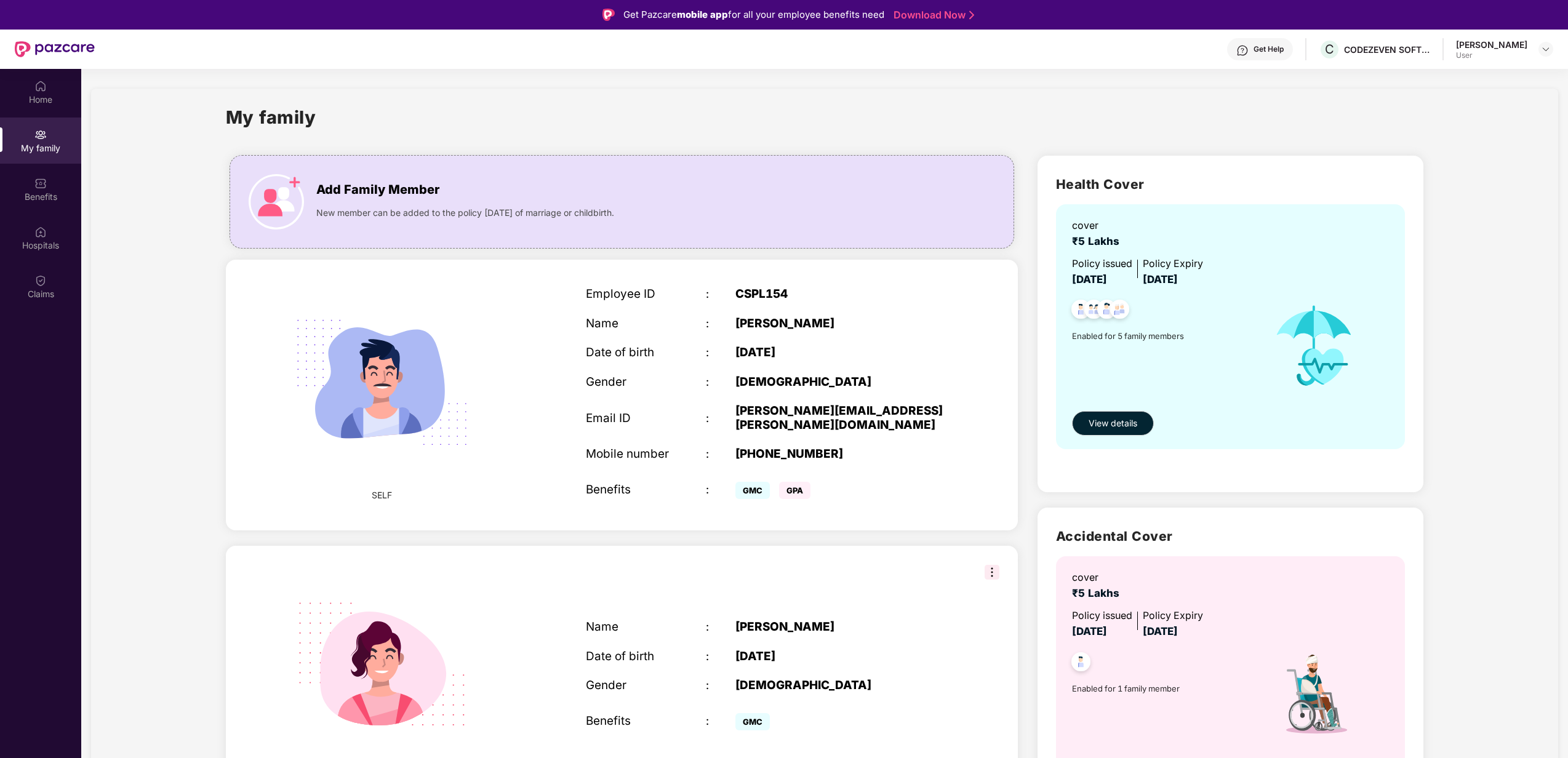
click at [1283, 47] on div "Get Help" at bounding box center [1268, 49] width 30 height 10
